Goal: Information Seeking & Learning: Learn about a topic

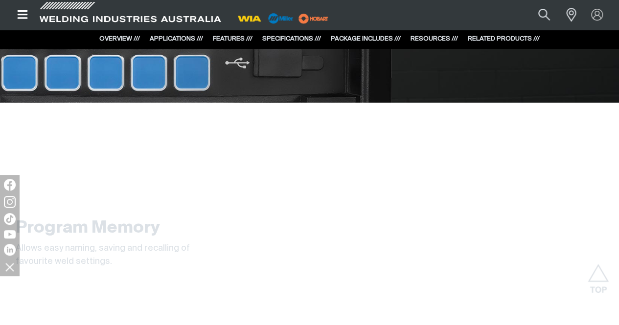
scroll to position [1877, 0]
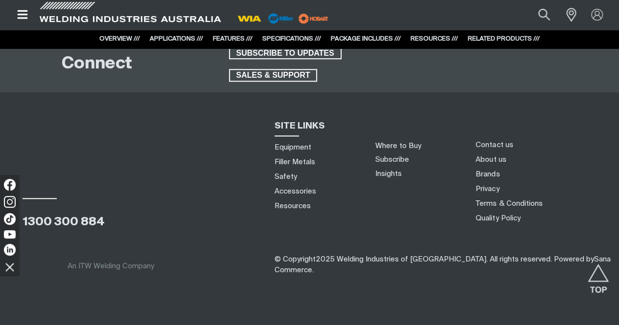
scroll to position [4161, 0]
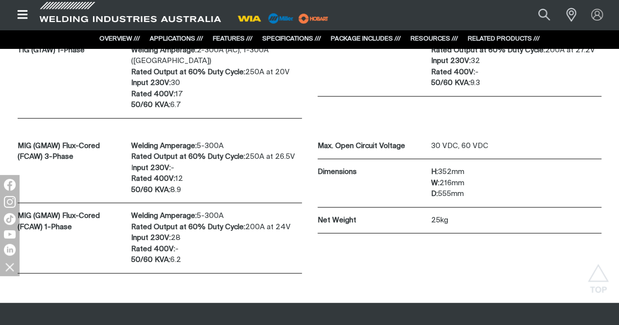
scroll to position [2937, 0]
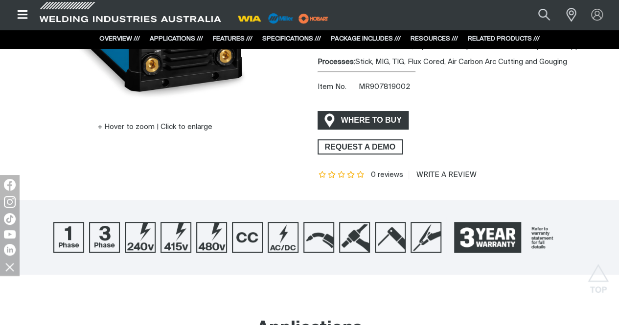
scroll to position [409, 0]
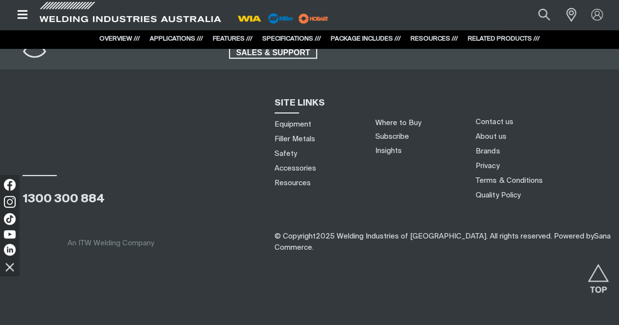
scroll to position [4147, 0]
